Goal: Transaction & Acquisition: Purchase product/service

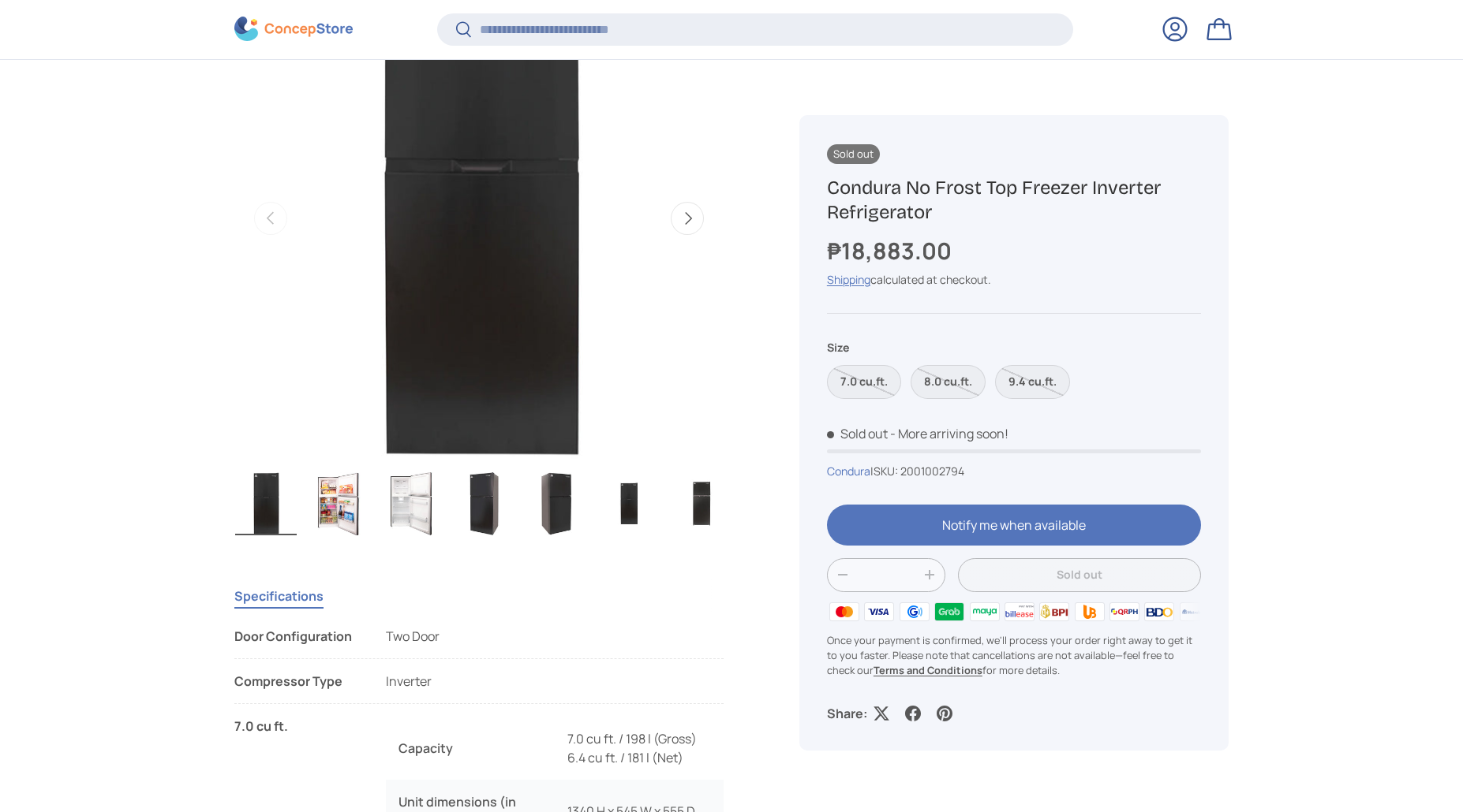
scroll to position [701, 0]
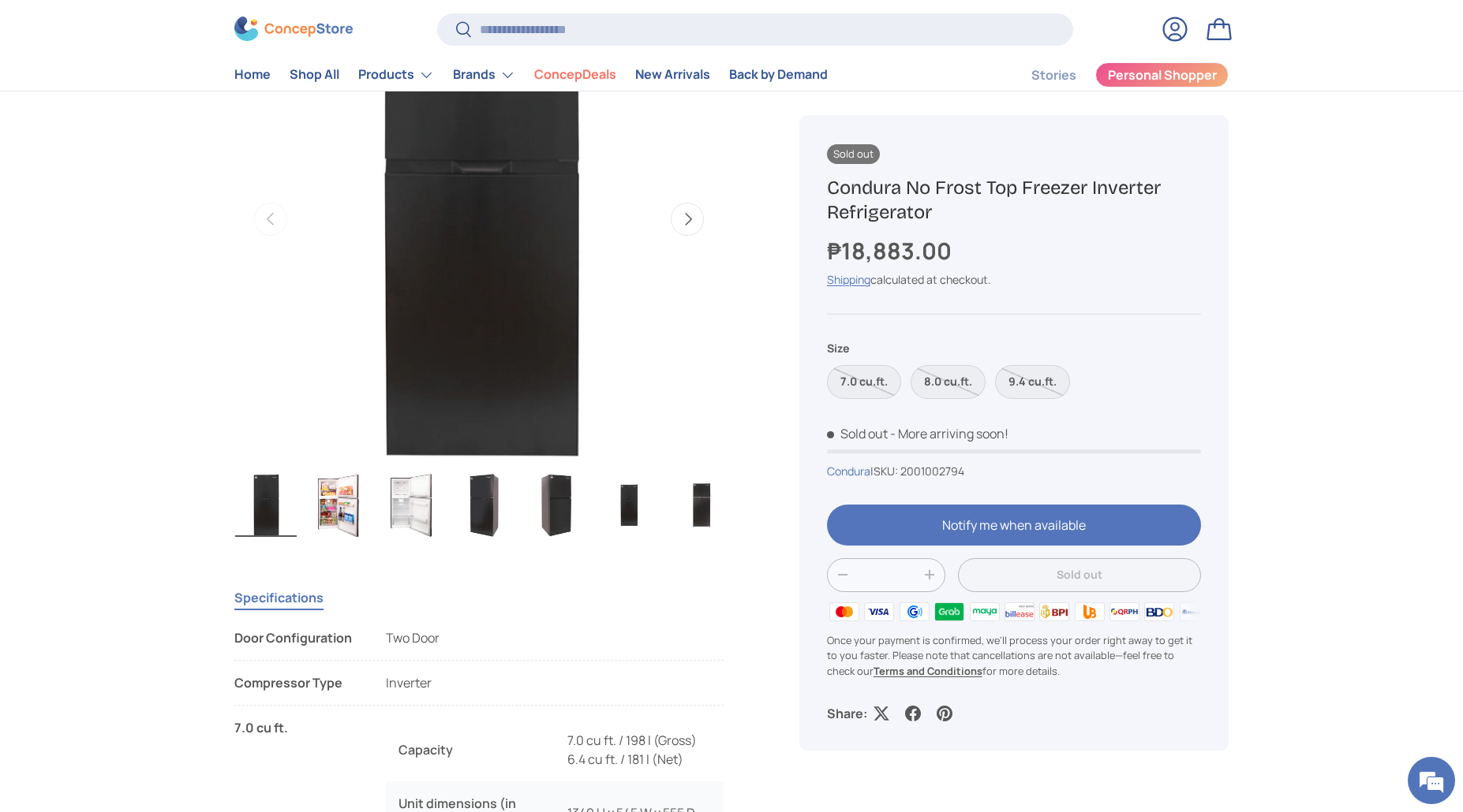
click at [404, 516] on img "Gallery Viewer" at bounding box center [411, 505] width 61 height 63
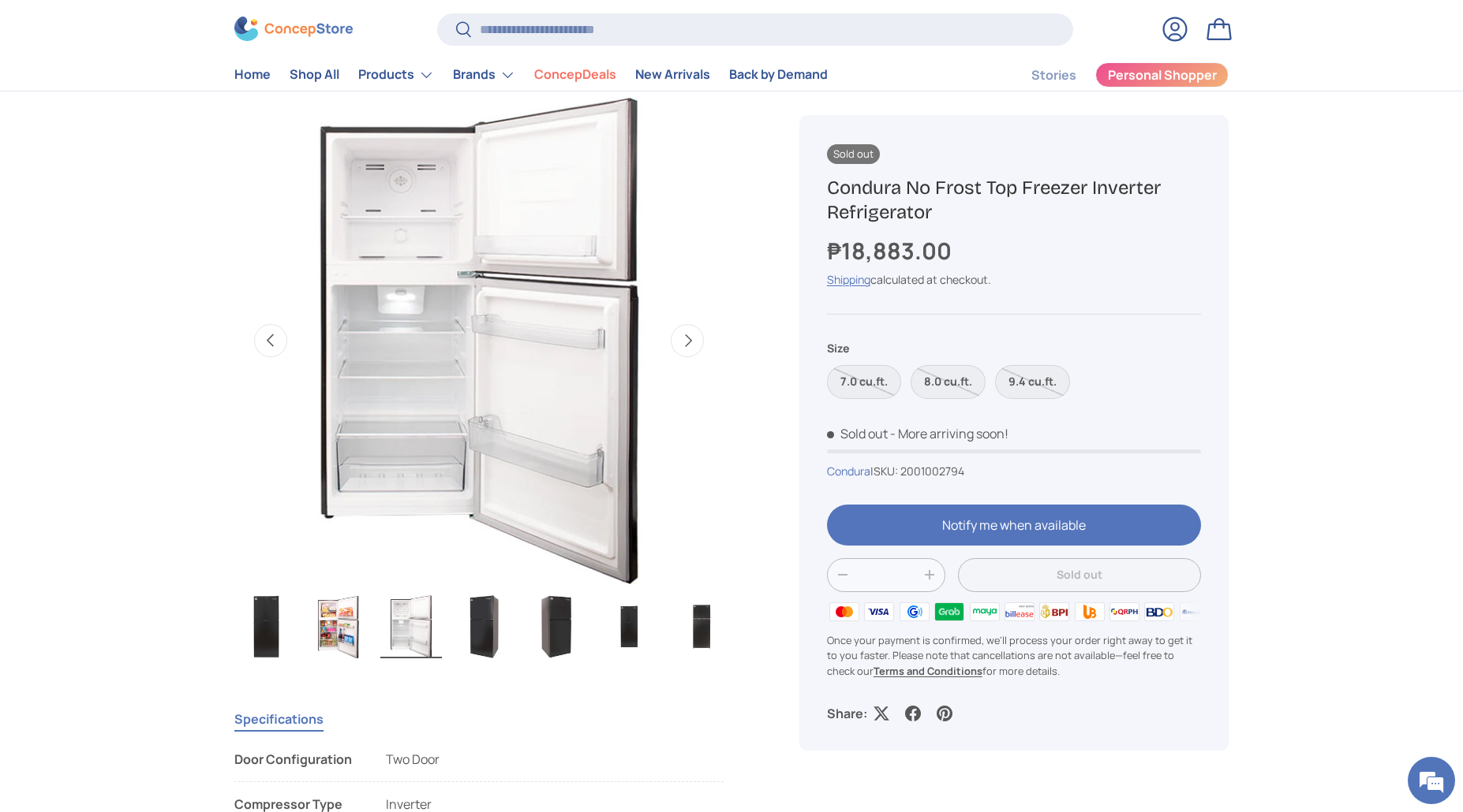
scroll to position [577, 0]
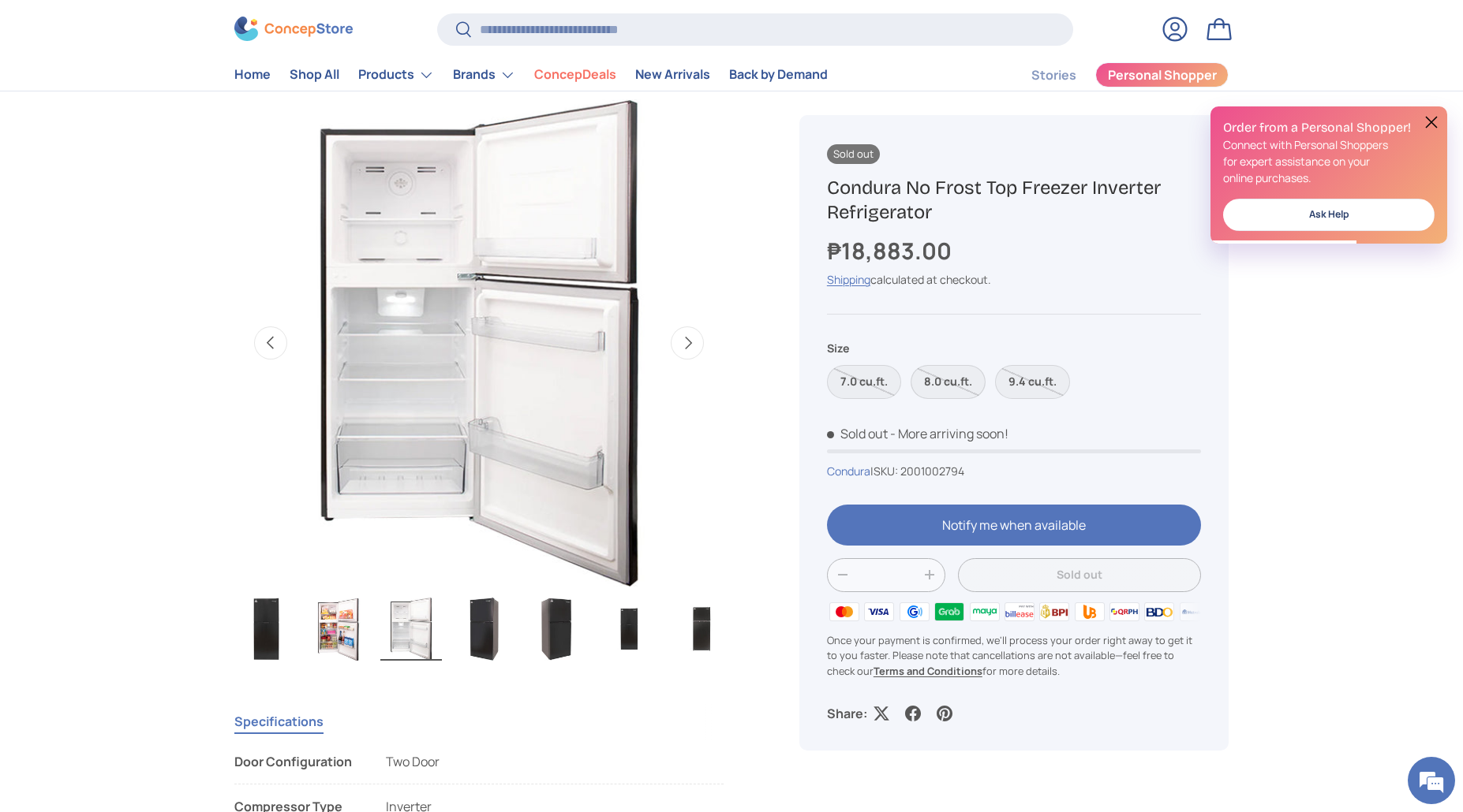
click at [947, 384] on label "8.0 cu.ft." at bounding box center [949, 382] width 75 height 34
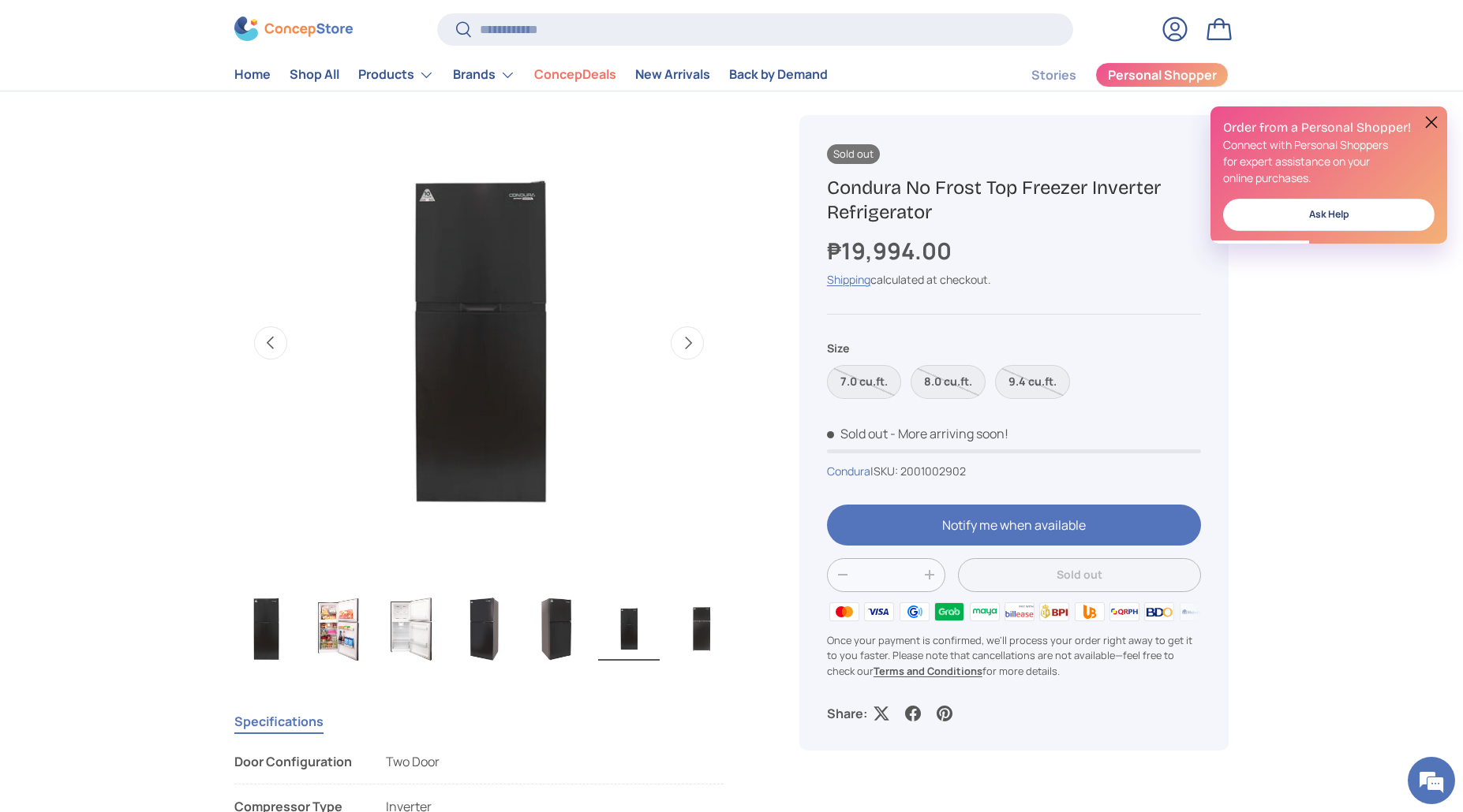
click at [681, 345] on button "Next" at bounding box center [688, 343] width 34 height 34
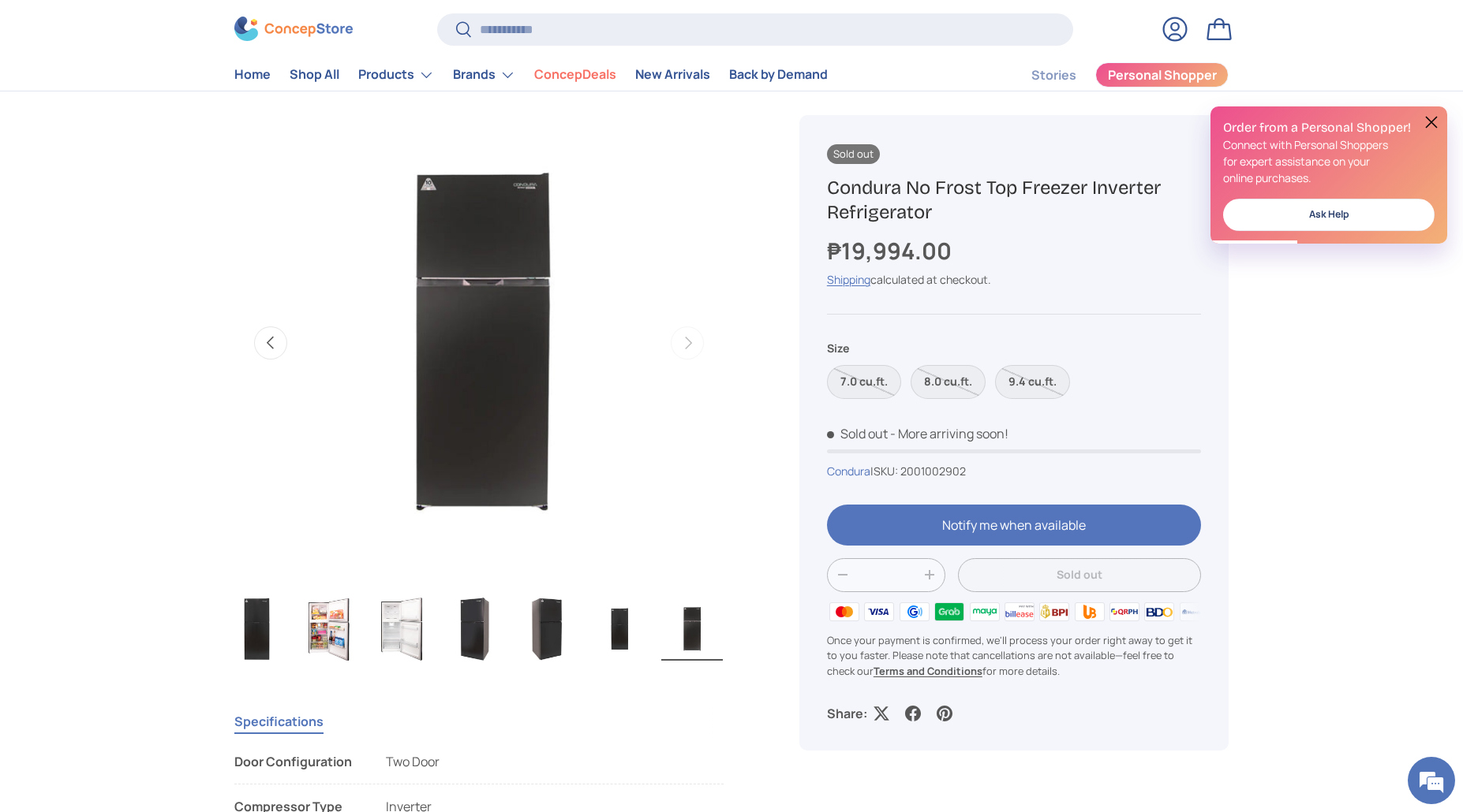
scroll to position [0, 2981]
click at [287, 340] on button "Previous" at bounding box center [270, 343] width 34 height 34
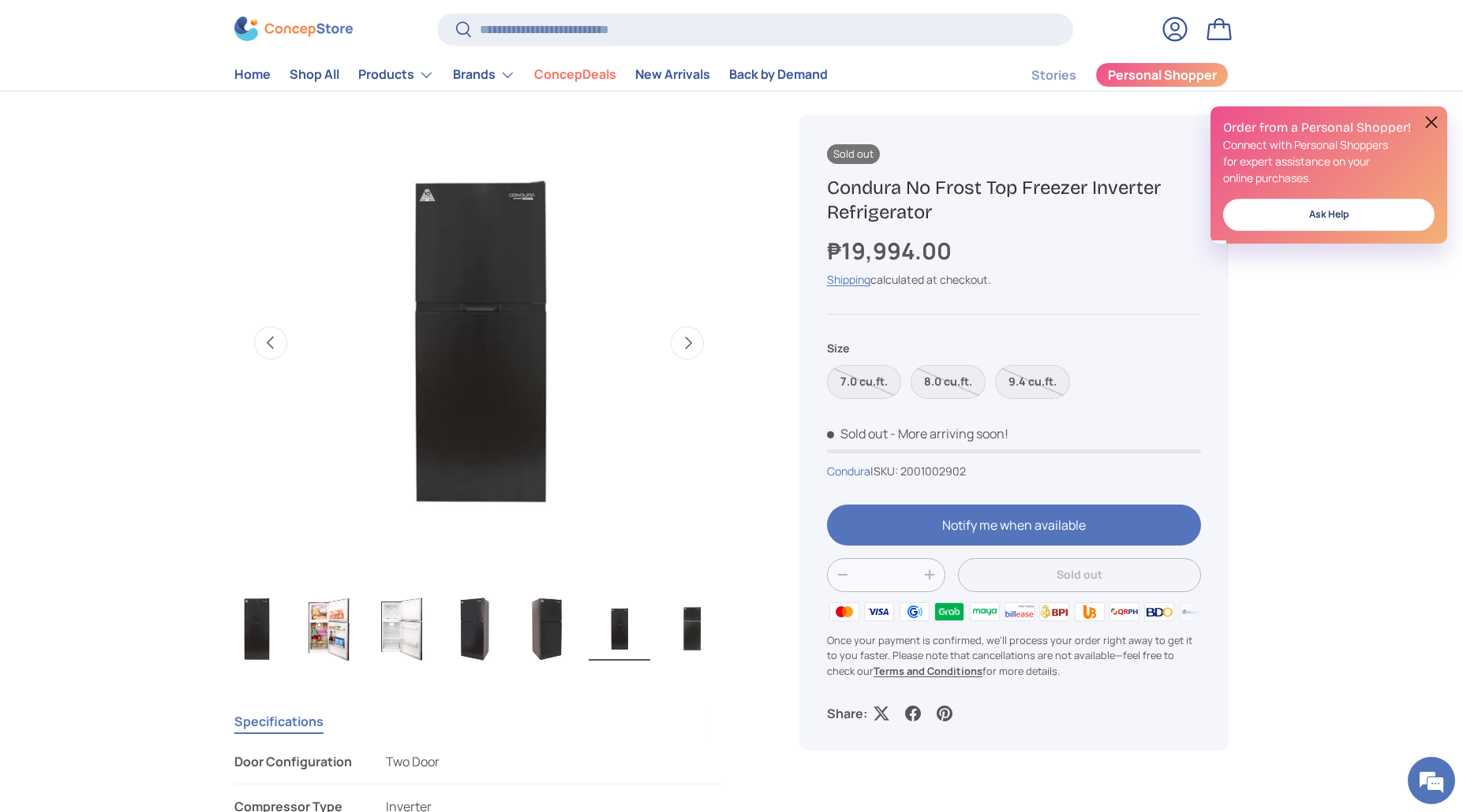
scroll to position [0, 2485]
click at [819, 369] on div "Sold out Sold out Sold out Condura No Frost Top Freezer Inverter Refrigerator ₱…" at bounding box center [1014, 433] width 429 height 635
click at [844, 376] on label "7.0 cu.ft." at bounding box center [864, 382] width 74 height 34
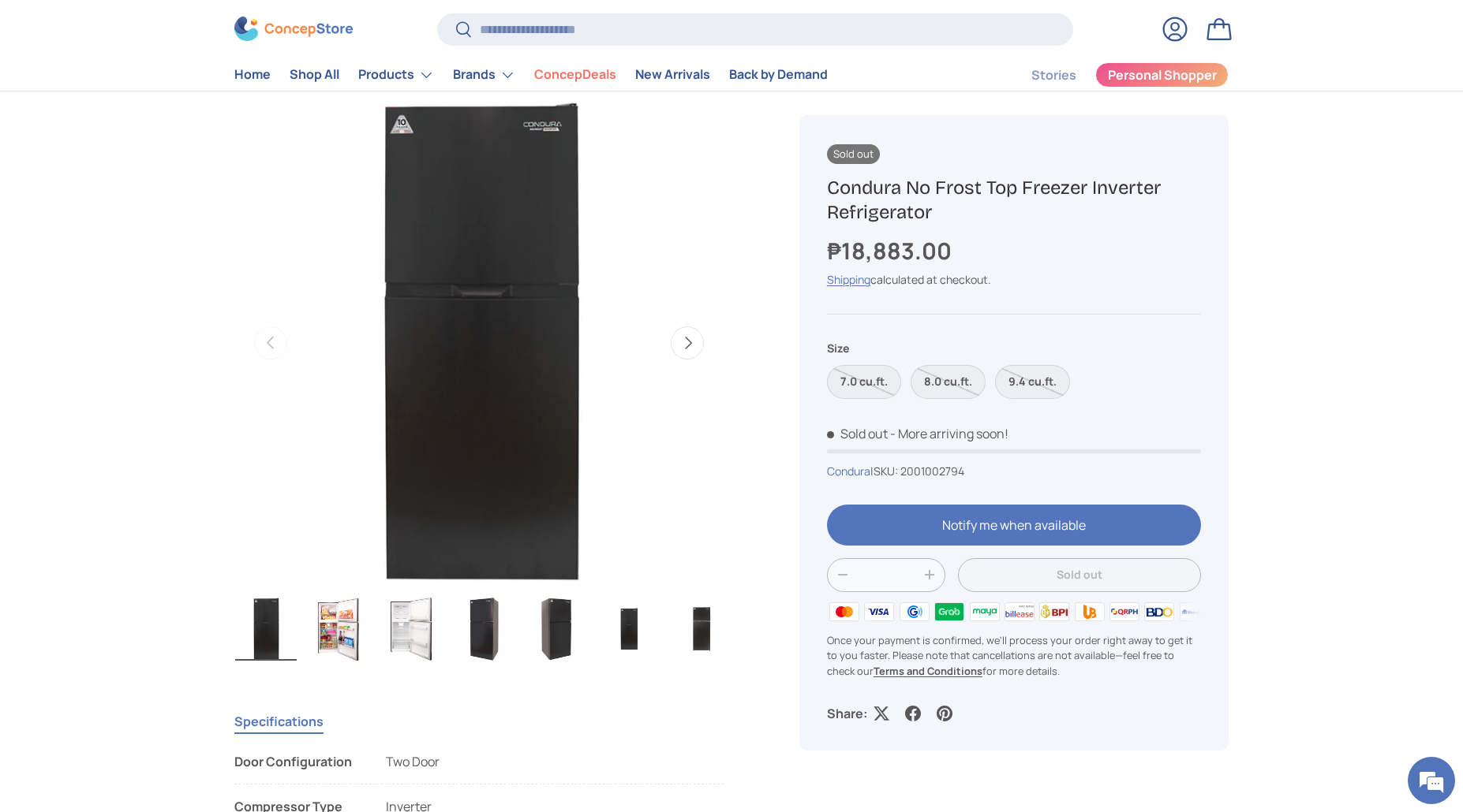
click at [477, 339] on div "Loading..." at bounding box center [479, 343] width 22 height 22
click at [403, 634] on img "Gallery Viewer" at bounding box center [411, 629] width 61 height 63
